Goal: Transaction & Acquisition: Purchase product/service

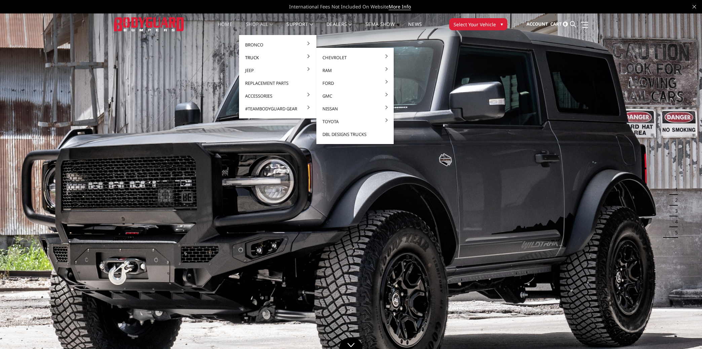
click at [262, 56] on link "Truck" at bounding box center [278, 57] width 72 height 13
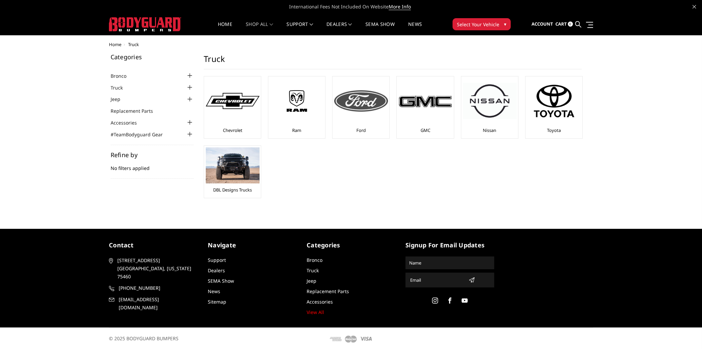
click at [365, 102] on img at bounding box center [361, 101] width 54 height 22
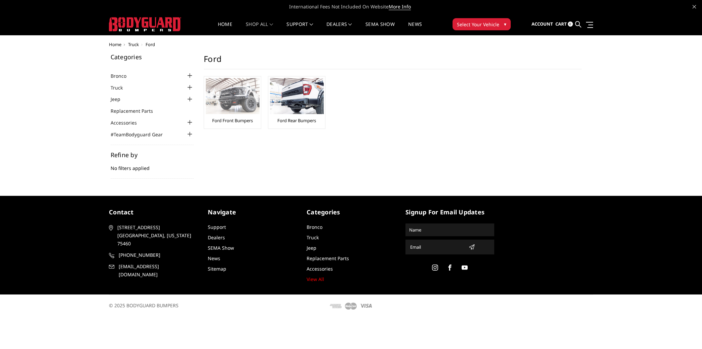
click at [241, 97] on img at bounding box center [233, 96] width 54 height 36
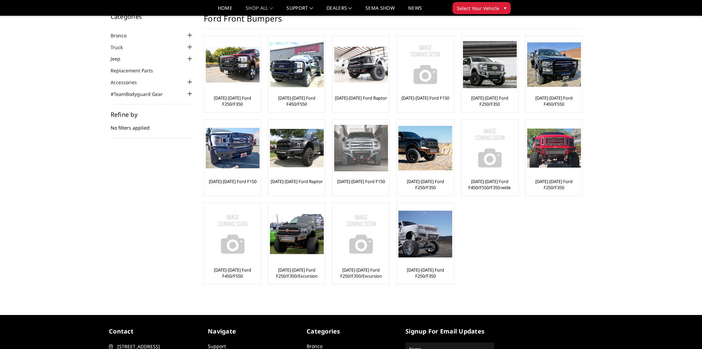
scroll to position [21, 0]
